Goal: Information Seeking & Learning: Find contact information

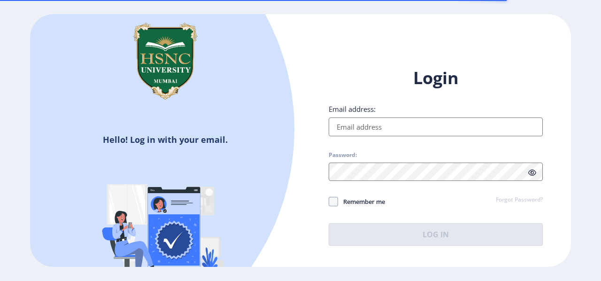
click at [417, 125] on input "Email address:" at bounding box center [436, 126] width 214 height 19
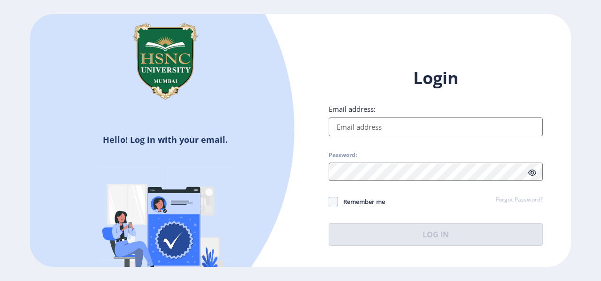
type input "[EMAIL_ADDRESS][DOMAIN_NAME]"
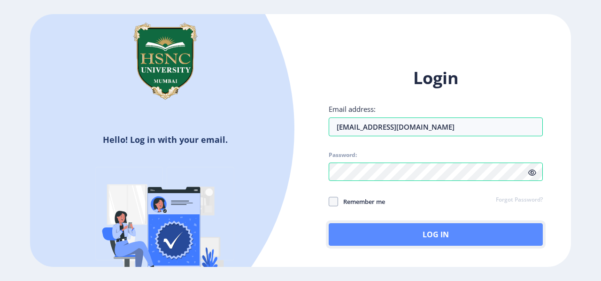
click at [474, 231] on button "Log In" at bounding box center [436, 234] width 214 height 23
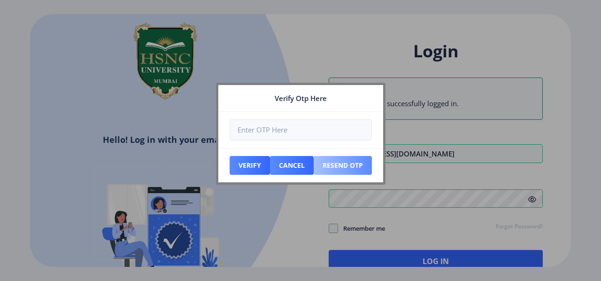
drag, startPoint x: 347, startPoint y: 154, endPoint x: 339, endPoint y: 160, distance: 9.8
click at [339, 160] on nb-card-footer "Verify Cancel Resend Otp" at bounding box center [300, 165] width 165 height 34
click at [339, 160] on button "Resend Otp" at bounding box center [343, 165] width 58 height 19
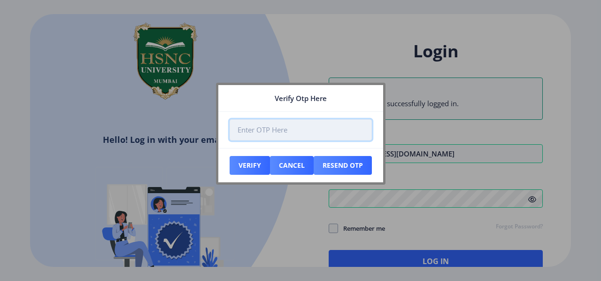
click at [296, 122] on input "number" at bounding box center [301, 129] width 142 height 21
type input "215234"
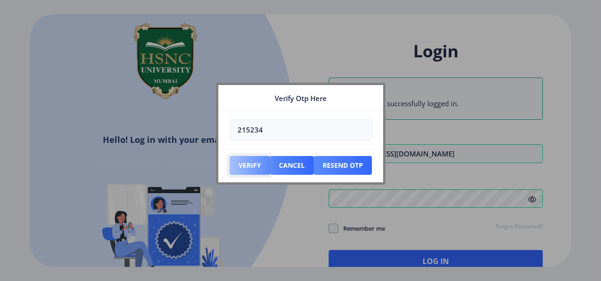
click at [244, 170] on button "Verify" at bounding box center [250, 165] width 40 height 19
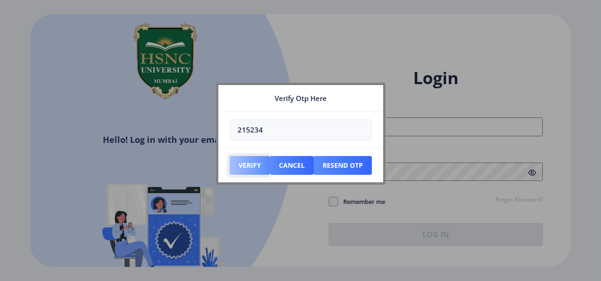
click at [232, 165] on button "Verify" at bounding box center [250, 165] width 40 height 19
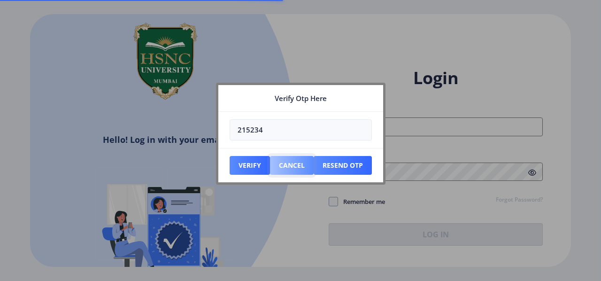
click at [280, 160] on button "Cancel" at bounding box center [292, 165] width 44 height 19
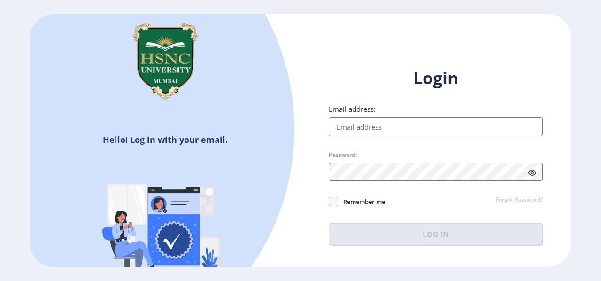
click at [414, 127] on input "Email address:" at bounding box center [436, 126] width 214 height 19
type input "[EMAIL_ADDRESS][DOMAIN_NAME]"
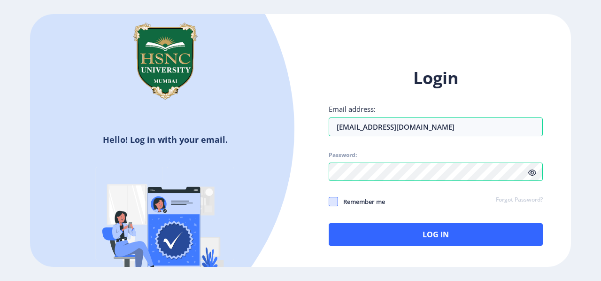
click at [338, 203] on span at bounding box center [333, 201] width 9 height 9
click at [329, 201] on input "Remember me" at bounding box center [329, 201] width 0 height 0
checkbox input "true"
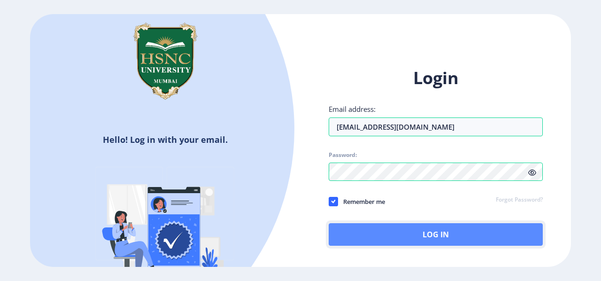
click at [374, 238] on button "Log In" at bounding box center [436, 234] width 214 height 23
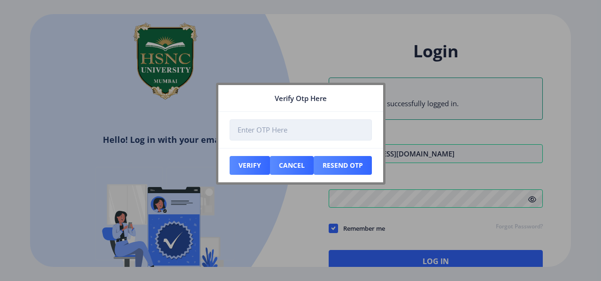
click at [333, 135] on input "number" at bounding box center [301, 129] width 142 height 21
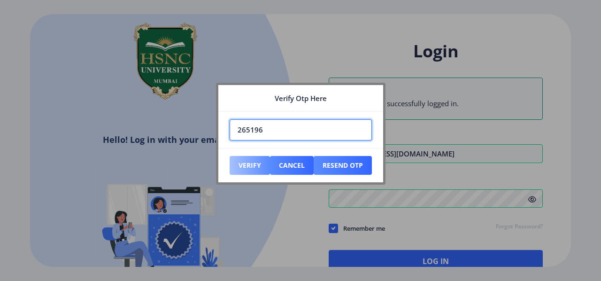
type input "265196"
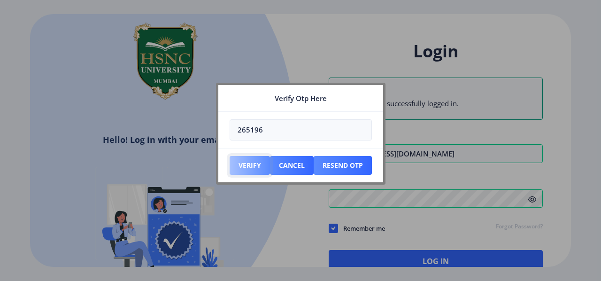
click at [257, 165] on button "Verify" at bounding box center [250, 165] width 40 height 19
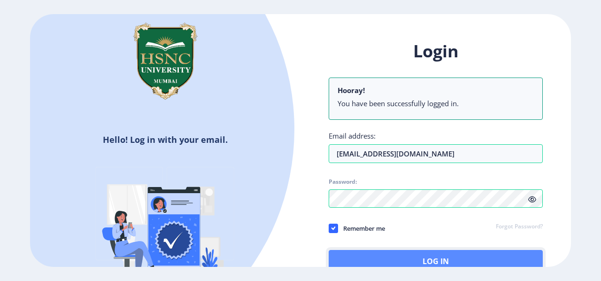
click at [481, 255] on button "Log In" at bounding box center [436, 261] width 214 height 23
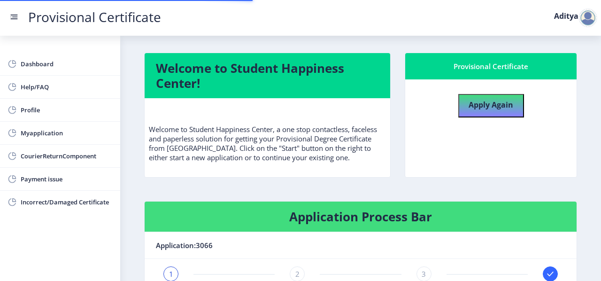
click at [481, 255] on nb-card-header "Application:3066" at bounding box center [361, 245] width 432 height 27
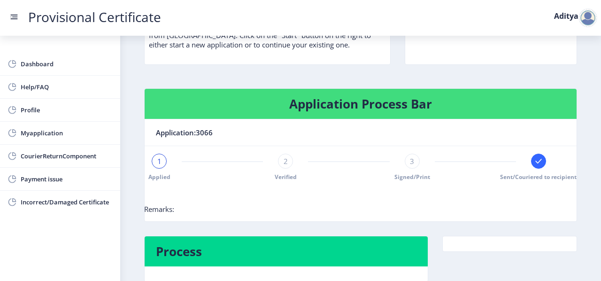
scroll to position [162, 0]
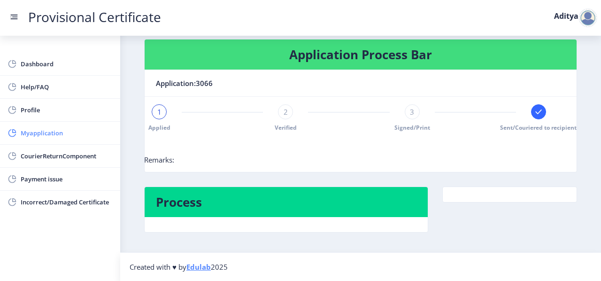
click at [49, 139] on link "Myapplication" at bounding box center [60, 133] width 120 height 23
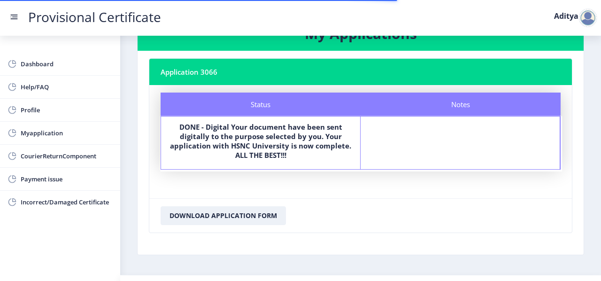
scroll to position [57, 0]
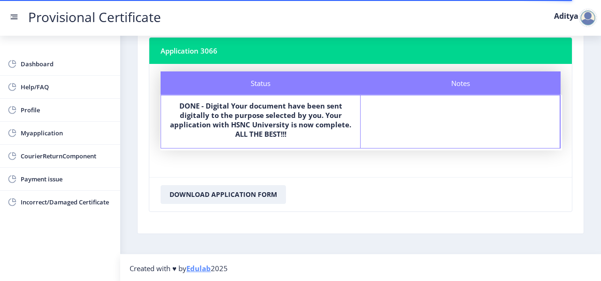
click at [591, 15] on div at bounding box center [587, 17] width 19 height 19
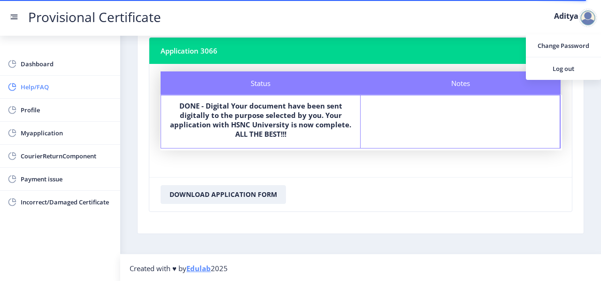
click at [29, 93] on link "Help/FAQ" at bounding box center [60, 87] width 120 height 23
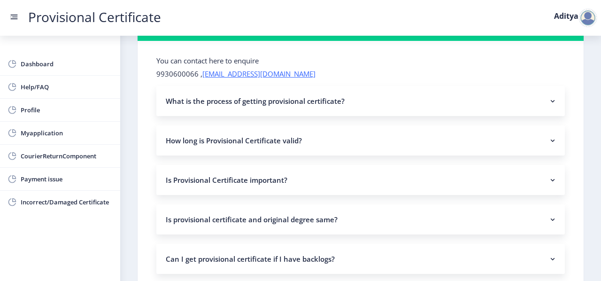
scroll to position [41, 0]
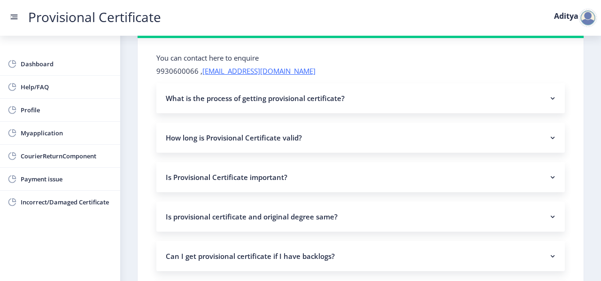
click at [329, 85] on nb-accordion-item-header "What is the process of getting provisional certificate?" at bounding box center [360, 98] width 408 height 30
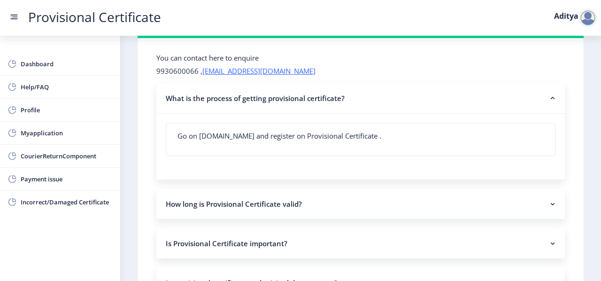
click at [329, 85] on nb-accordion-item-header "What is the process of getting provisional certificate?" at bounding box center [360, 98] width 408 height 31
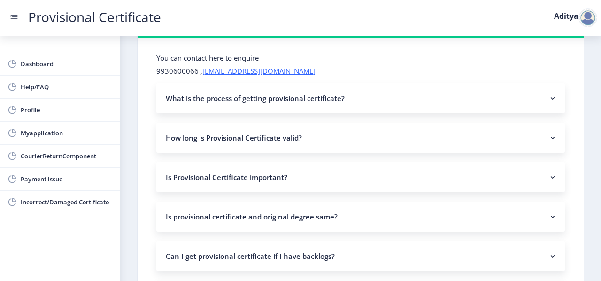
click at [329, 85] on nb-accordion-item-header "What is the process of getting provisional certificate?" at bounding box center [360, 98] width 408 height 30
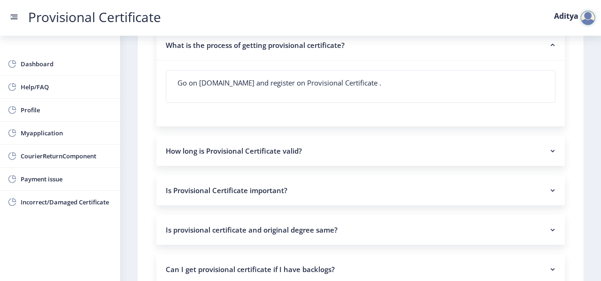
scroll to position [103, 0]
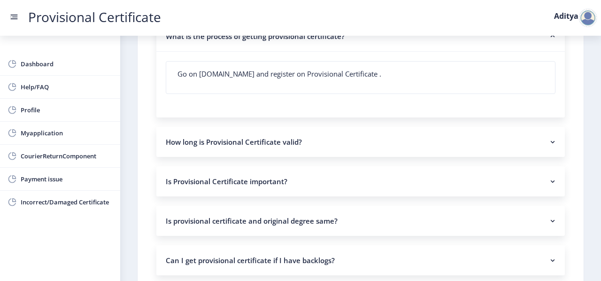
click at [314, 145] on nb-accordion-item-header "How long is Provisional Certificate valid?" at bounding box center [360, 142] width 408 height 30
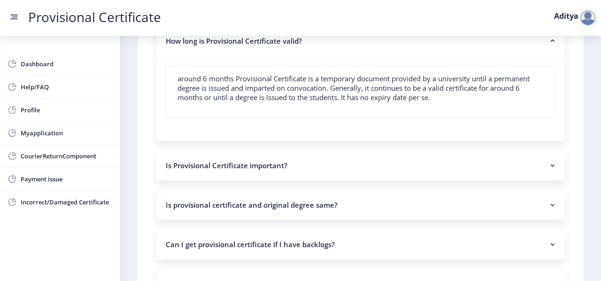
scroll to position [205, 0]
click at [302, 159] on nb-accordion-item-header "Is Provisional Certificate important?" at bounding box center [360, 164] width 408 height 30
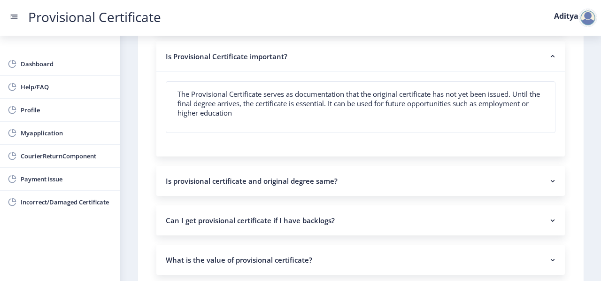
scroll to position [314, 0]
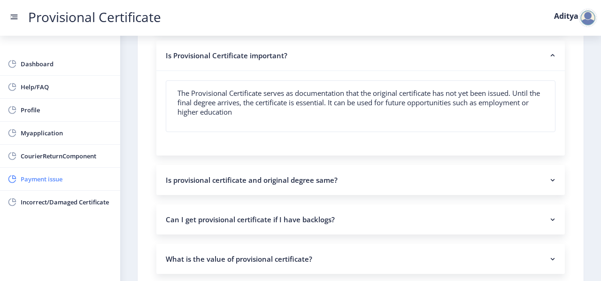
click at [68, 179] on span "Payment issue" at bounding box center [67, 178] width 92 height 11
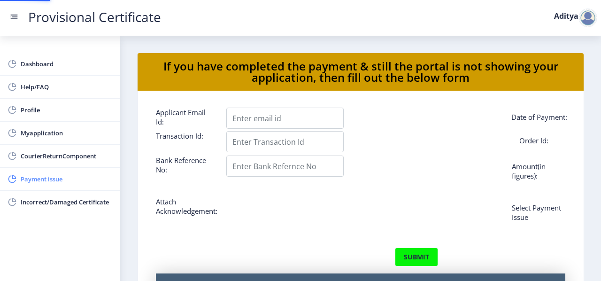
click at [68, 179] on span "Payment issue" at bounding box center [67, 178] width 92 height 11
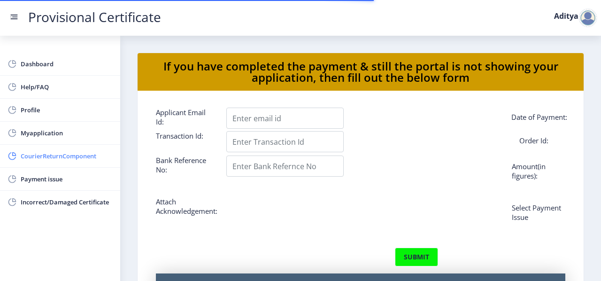
click at [90, 154] on span "CourierReturnComponent" at bounding box center [67, 155] width 92 height 11
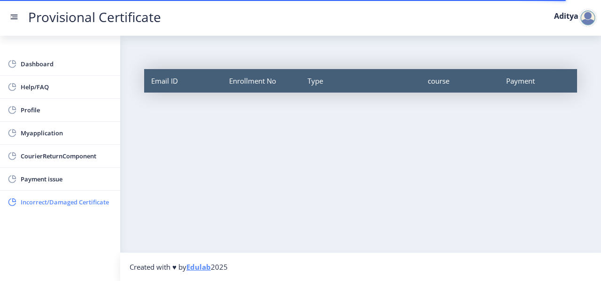
click at [94, 203] on span "Incorrect/Damaged Certificate" at bounding box center [67, 201] width 92 height 11
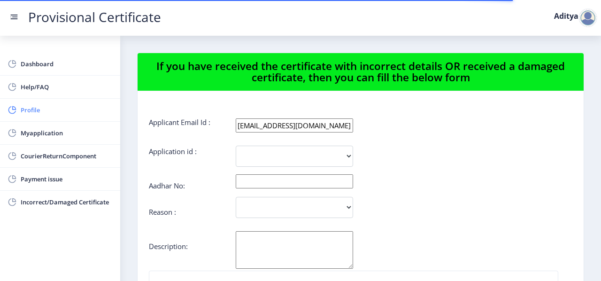
click at [49, 115] on span "Profile" at bounding box center [67, 109] width 92 height 11
select select "[DEMOGRAPHIC_DATA]"
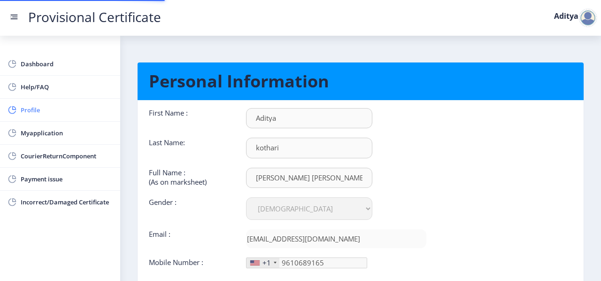
type input "[PHONE_NUMBER]"
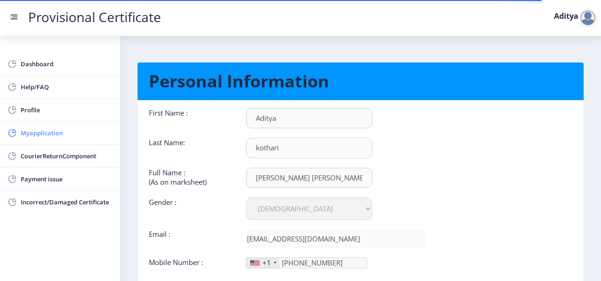
click at [39, 135] on span "Myapplication" at bounding box center [67, 132] width 92 height 11
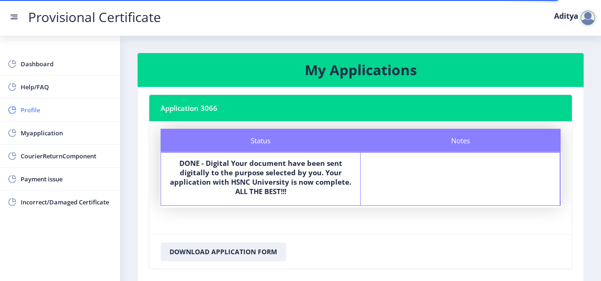
click at [50, 110] on span "Profile" at bounding box center [67, 109] width 92 height 11
select select
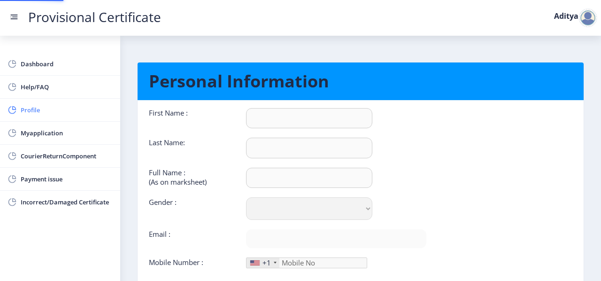
type input "Aditya"
type input "kothari"
type input "[PERSON_NAME] [PERSON_NAME]"
select select "[DEMOGRAPHIC_DATA]"
type input "[EMAIL_ADDRESS][DOMAIN_NAME]"
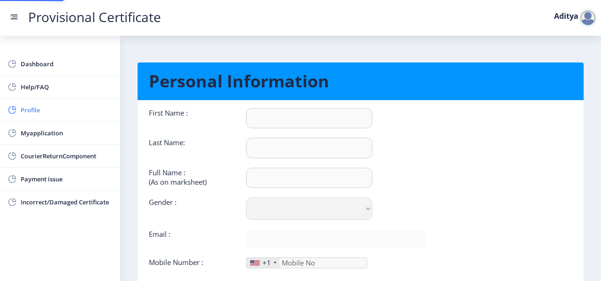
type input "9610689165"
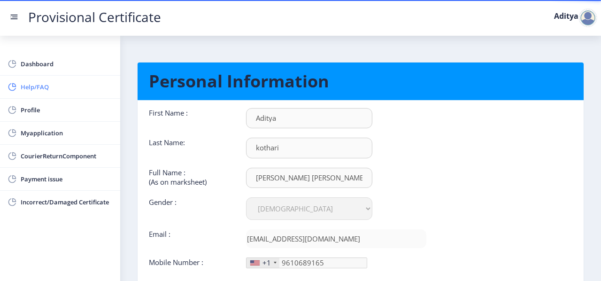
click at [41, 84] on span "Help/FAQ" at bounding box center [67, 86] width 92 height 11
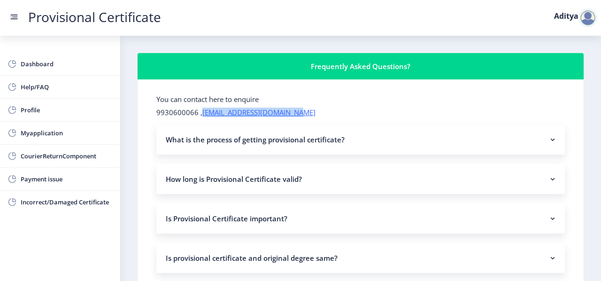
drag, startPoint x: 300, startPoint y: 108, endPoint x: 201, endPoint y: 116, distance: 99.0
click at [201, 116] on p "9930600066 , [EMAIL_ADDRESS][DOMAIN_NAME]" at bounding box center [360, 112] width 408 height 9
copy link "[EMAIL_ADDRESS][DOMAIN_NAME]"
